Goal: Communication & Community: Ask a question

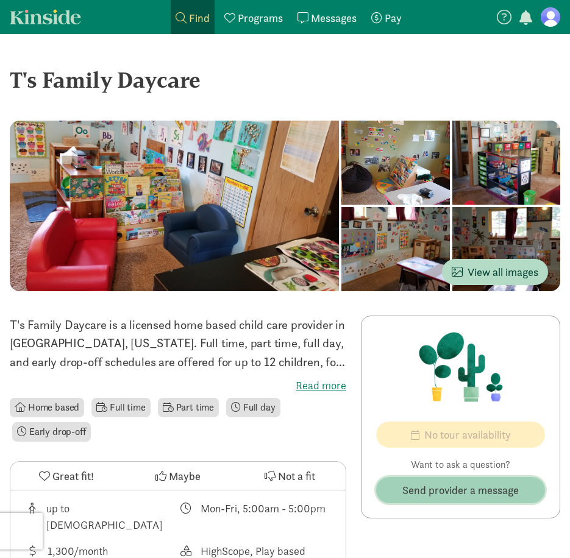
click at [429, 494] on span "Send provider a message" at bounding box center [460, 490] width 116 height 16
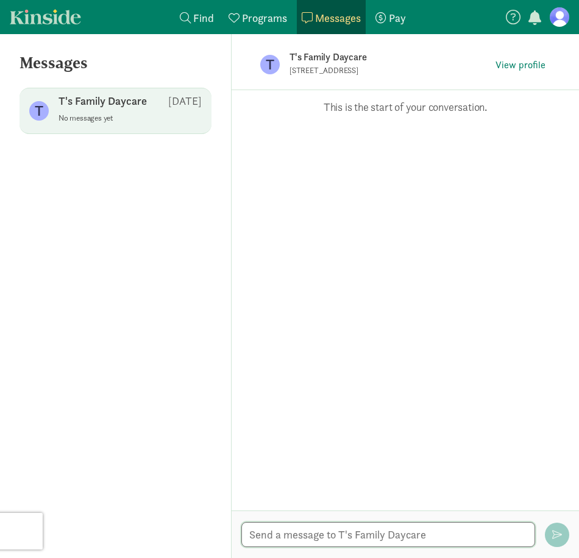
click at [382, 532] on textarea at bounding box center [388, 534] width 294 height 25
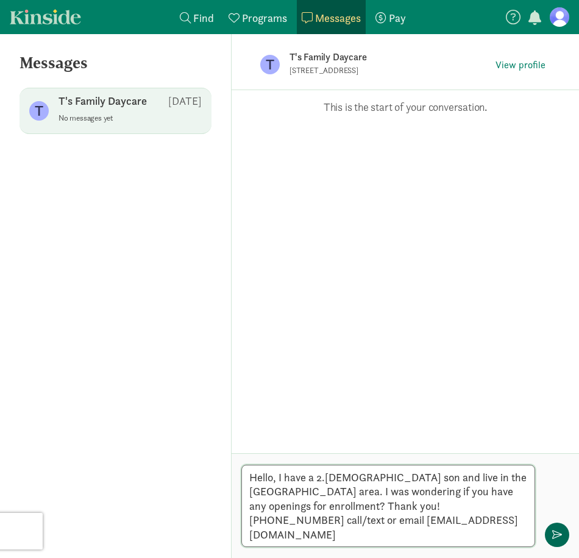
type textarea "Hello, I have a 2.[DEMOGRAPHIC_DATA] son and live in the [GEOGRAPHIC_DATA] area…"
click at [559, 537] on span "button" at bounding box center [557, 535] width 10 height 10
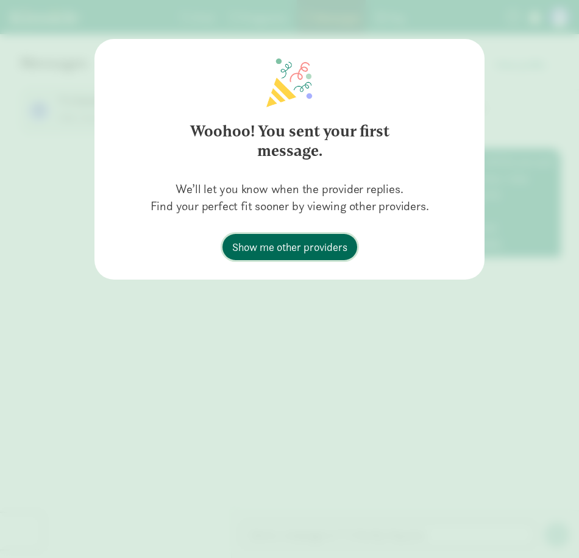
click at [327, 250] on span "Show me other providers" at bounding box center [289, 247] width 115 height 16
